Goal: Task Accomplishment & Management: Use online tool/utility

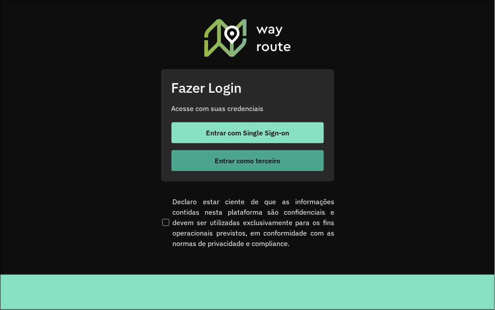
click at [202, 155] on button "Entrar como terceiro" at bounding box center [248, 160] width 152 height 21
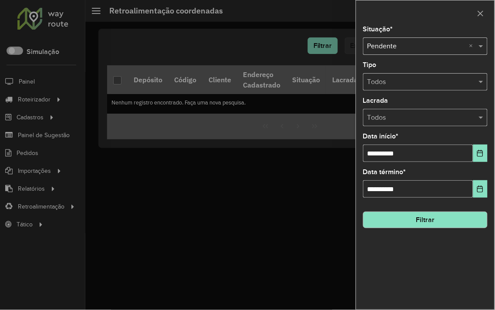
click at [33, 103] on div at bounding box center [247, 155] width 495 height 310
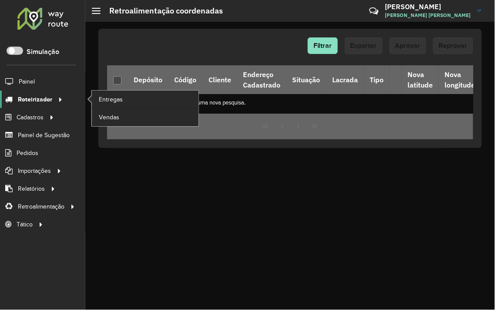
click at [34, 101] on span "Roteirizador" at bounding box center [35, 99] width 34 height 9
click at [115, 99] on span "Entregas" at bounding box center [111, 99] width 25 height 9
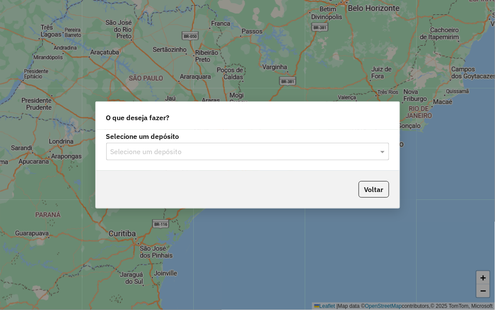
click at [202, 150] on input "text" at bounding box center [239, 152] width 257 height 10
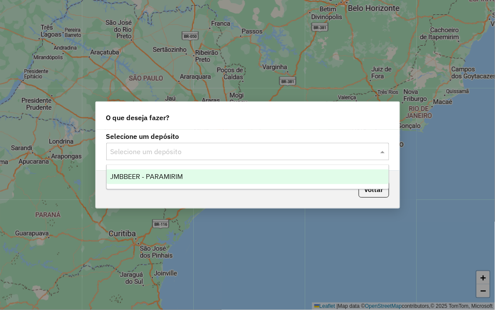
click at [212, 181] on div "JMBBEER - PARAMIRIM" at bounding box center [248, 176] width 282 height 15
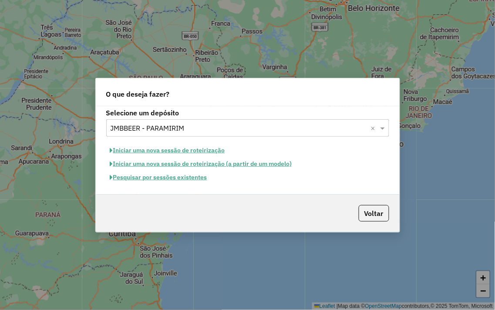
click at [172, 178] on button "Pesquisar por sessões existentes" at bounding box center [158, 177] width 105 height 13
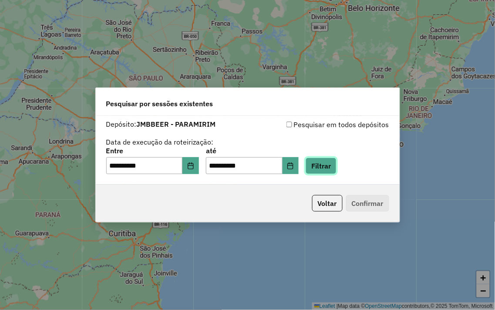
click at [337, 164] on button "Filtrar" at bounding box center [321, 166] width 31 height 17
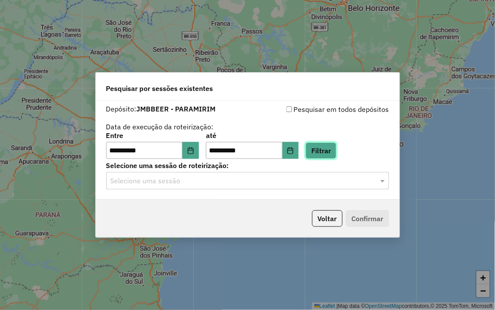
click at [334, 143] on button "Filtrar" at bounding box center [321, 150] width 31 height 17
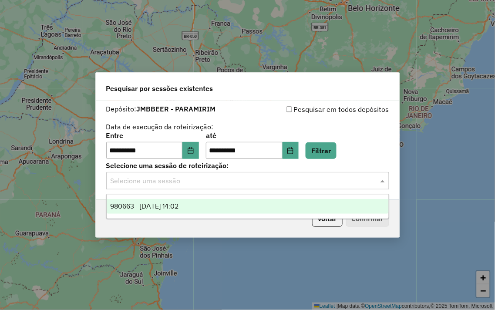
click at [180, 181] on input "text" at bounding box center [239, 181] width 257 height 10
click at [200, 206] on div "980663 - 18/08/2025 14:02" at bounding box center [248, 206] width 282 height 15
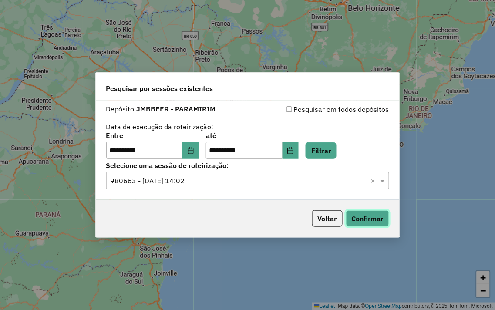
click at [369, 219] on button "Confirmar" at bounding box center [367, 218] width 43 height 17
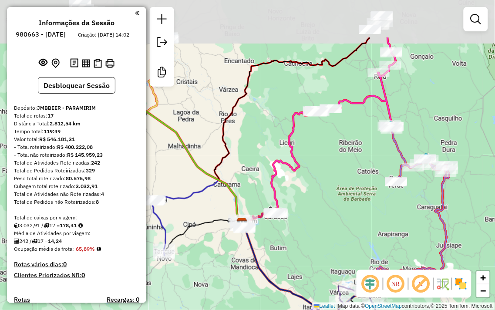
drag, startPoint x: 359, startPoint y: 102, endPoint x: 353, endPoint y: 172, distance: 69.9
click at [353, 172] on div "Janela de atendimento Grade de atendimento Capacidade Transportadoras Veículos …" at bounding box center [247, 155] width 495 height 310
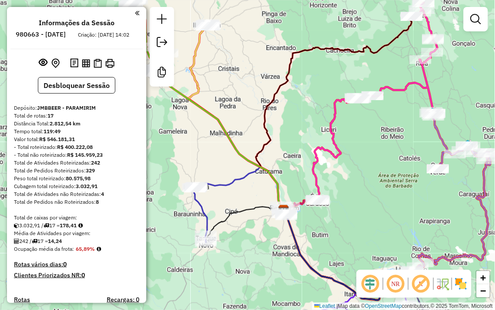
drag, startPoint x: 355, startPoint y: 149, endPoint x: 404, endPoint y: 102, distance: 68.1
click at [404, 103] on div "Janela de atendimento Grade de atendimento Capacidade Transportadoras Veículos …" at bounding box center [247, 155] width 495 height 310
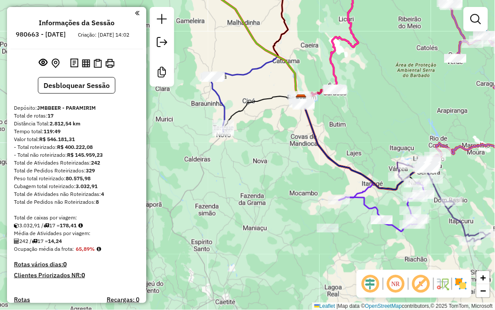
drag, startPoint x: 389, startPoint y: 164, endPoint x: 399, endPoint y: 84, distance: 81.2
click at [399, 85] on div "Janela de atendimento Grade de atendimento Capacidade Transportadoras Veículos …" at bounding box center [247, 155] width 495 height 310
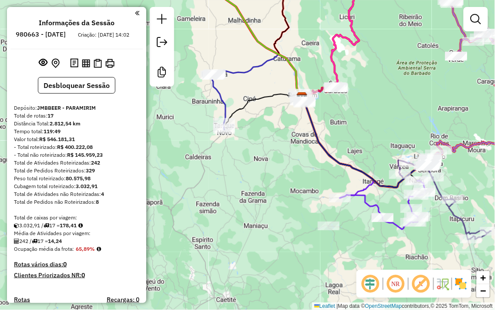
drag, startPoint x: 384, startPoint y: 132, endPoint x: 385, endPoint y: 85, distance: 46.6
click at [385, 85] on div "Janela de atendimento Grade de atendimento Capacidade Transportadoras Veículos …" at bounding box center [247, 155] width 495 height 310
